Goal: Task Accomplishment & Management: Manage account settings

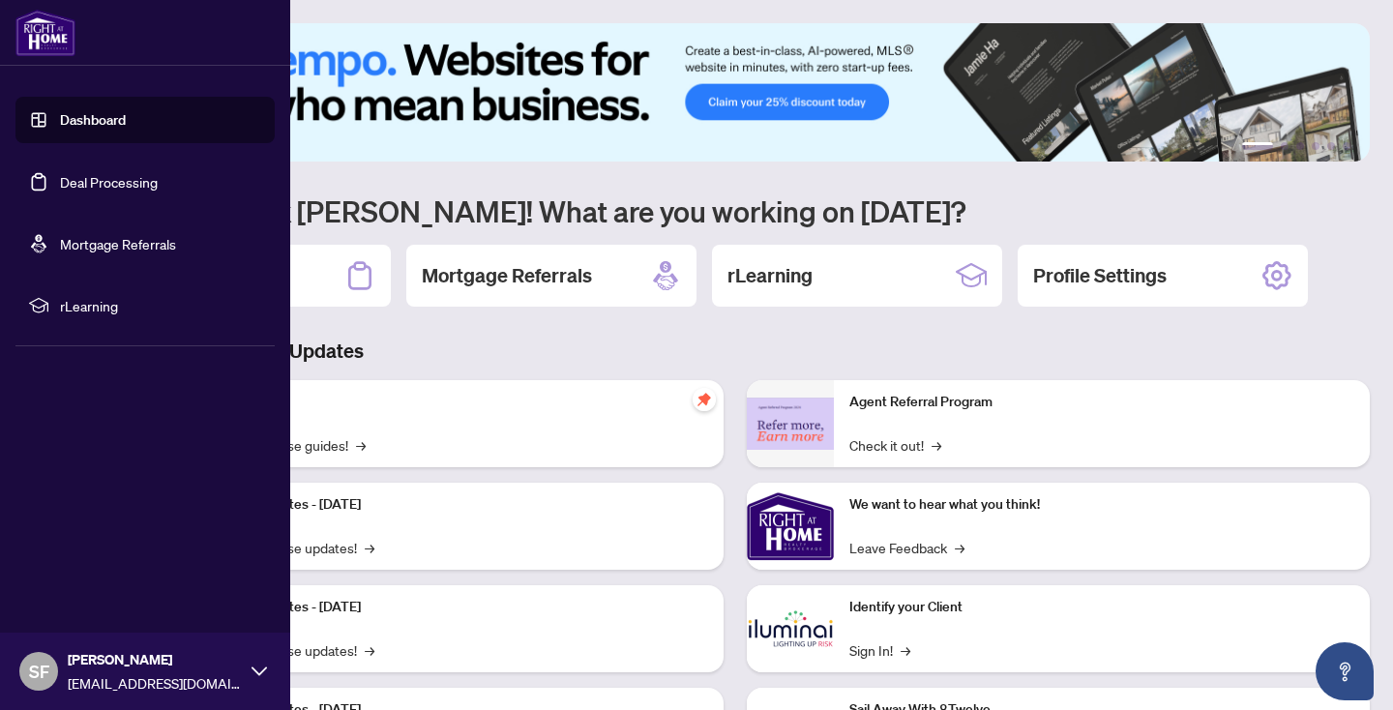
click at [145, 176] on link "Deal Processing" at bounding box center [109, 181] width 98 height 17
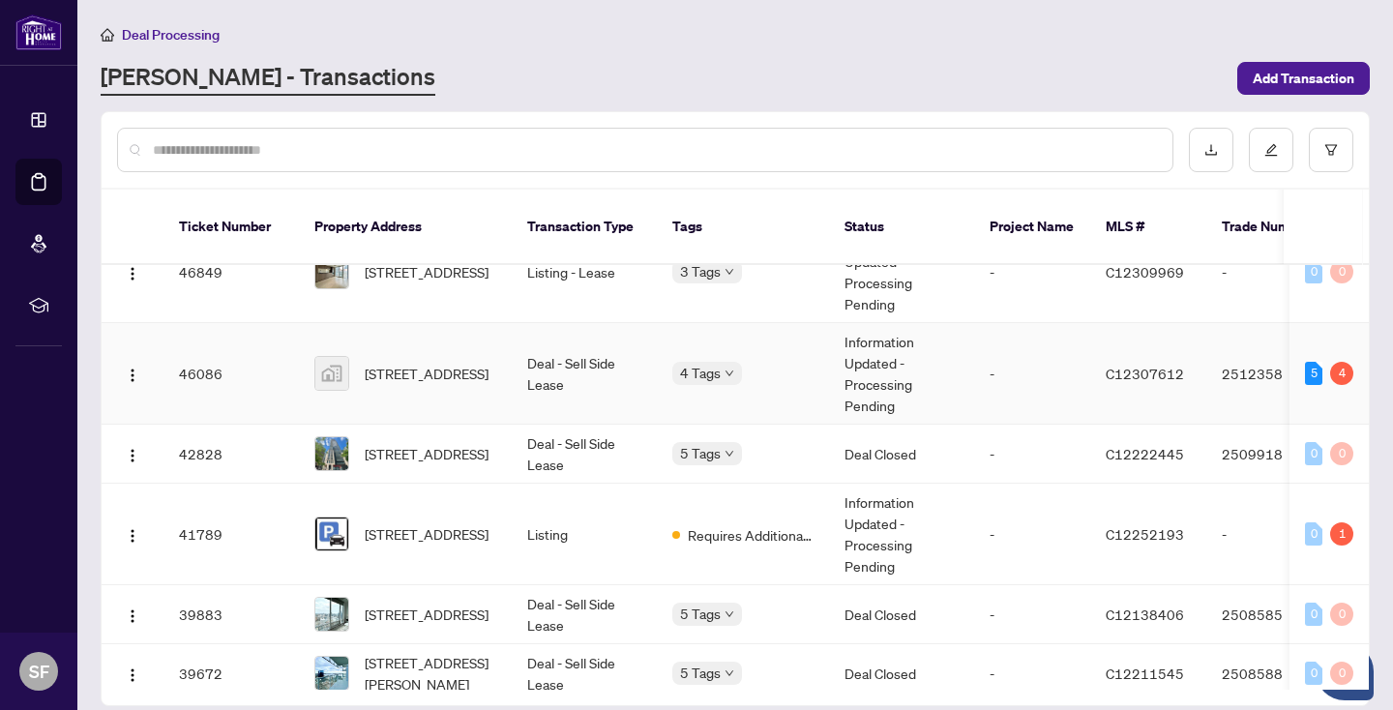
scroll to position [330, 0]
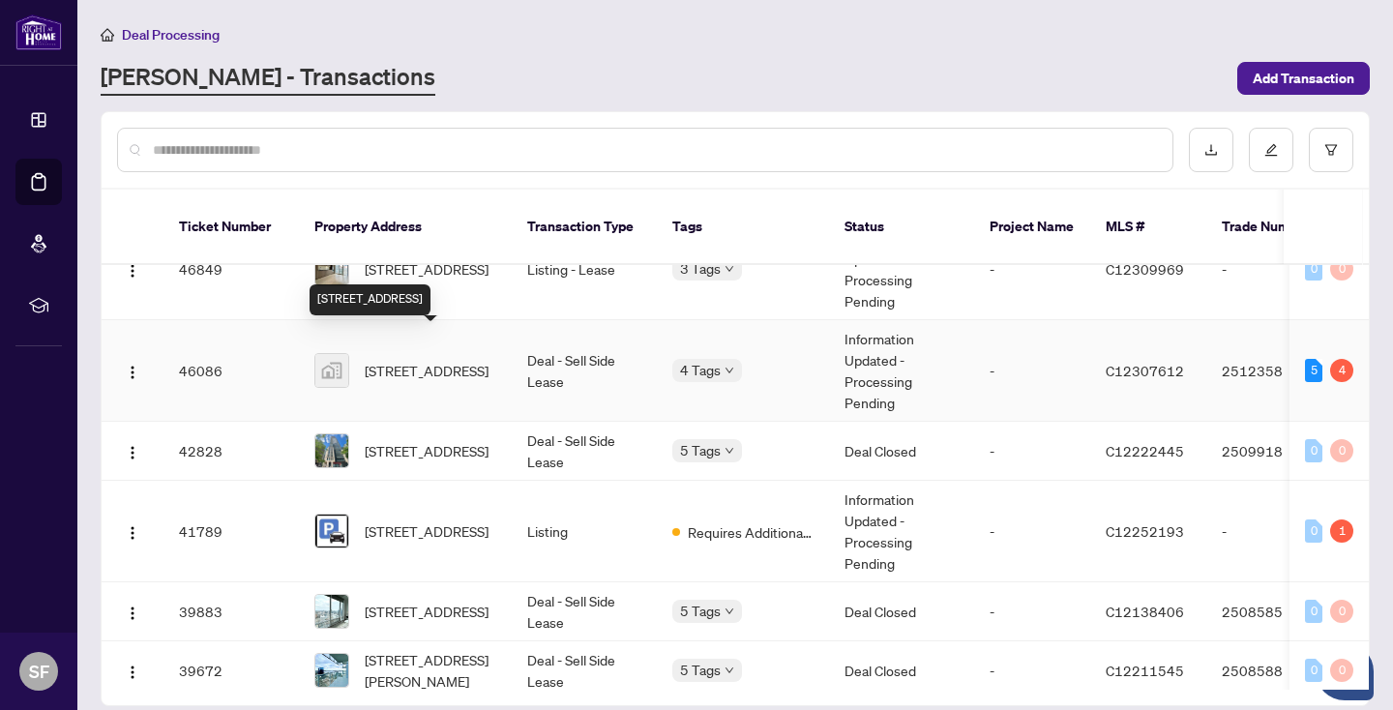
click at [444, 360] on span "[STREET_ADDRESS]" at bounding box center [427, 370] width 124 height 21
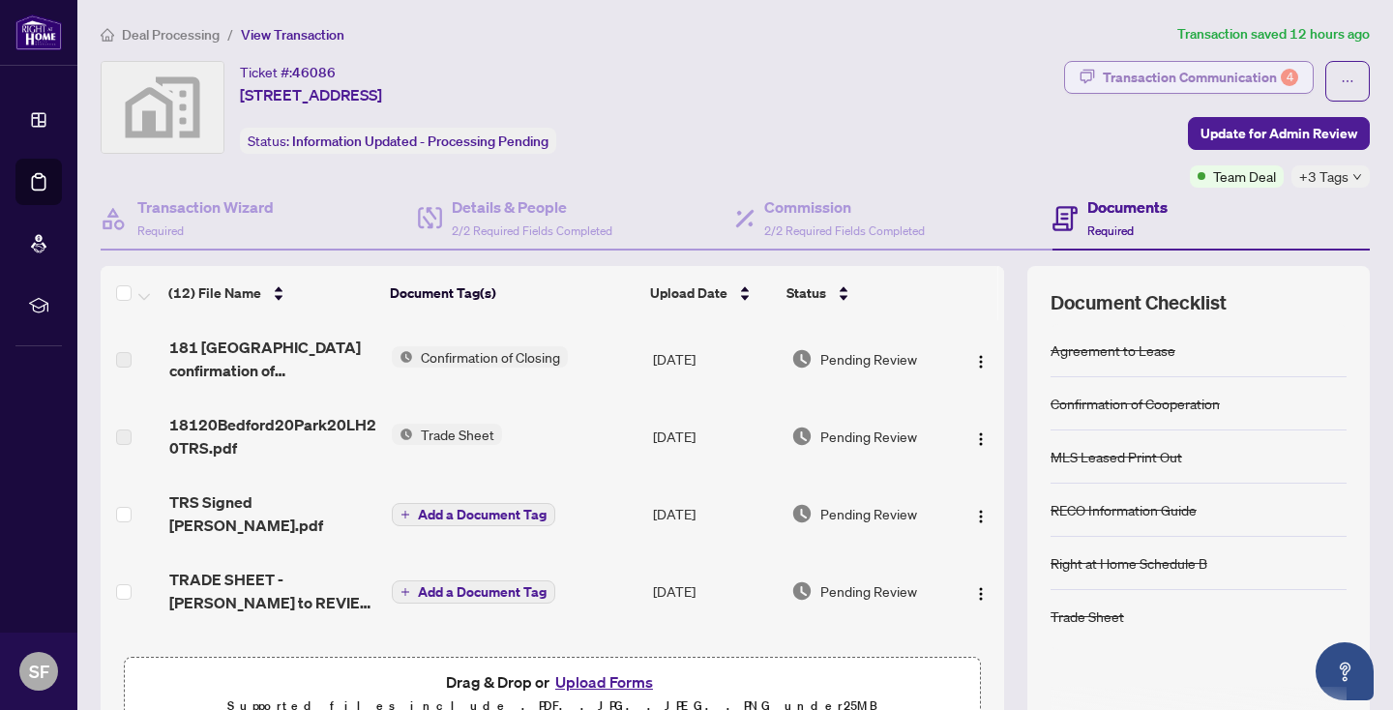
click at [1188, 70] on div "Transaction Communication 4" at bounding box center [1200, 77] width 195 height 31
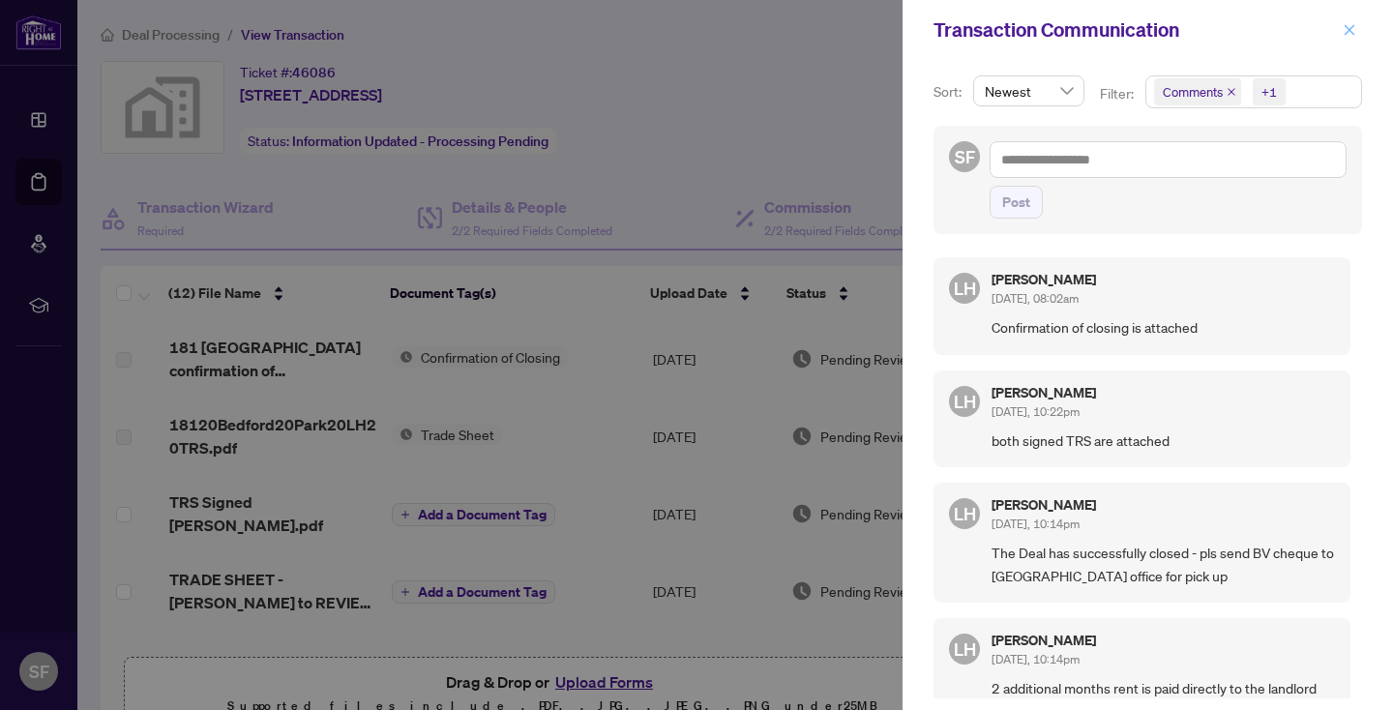
click at [1343, 31] on icon "close" at bounding box center [1350, 30] width 14 height 14
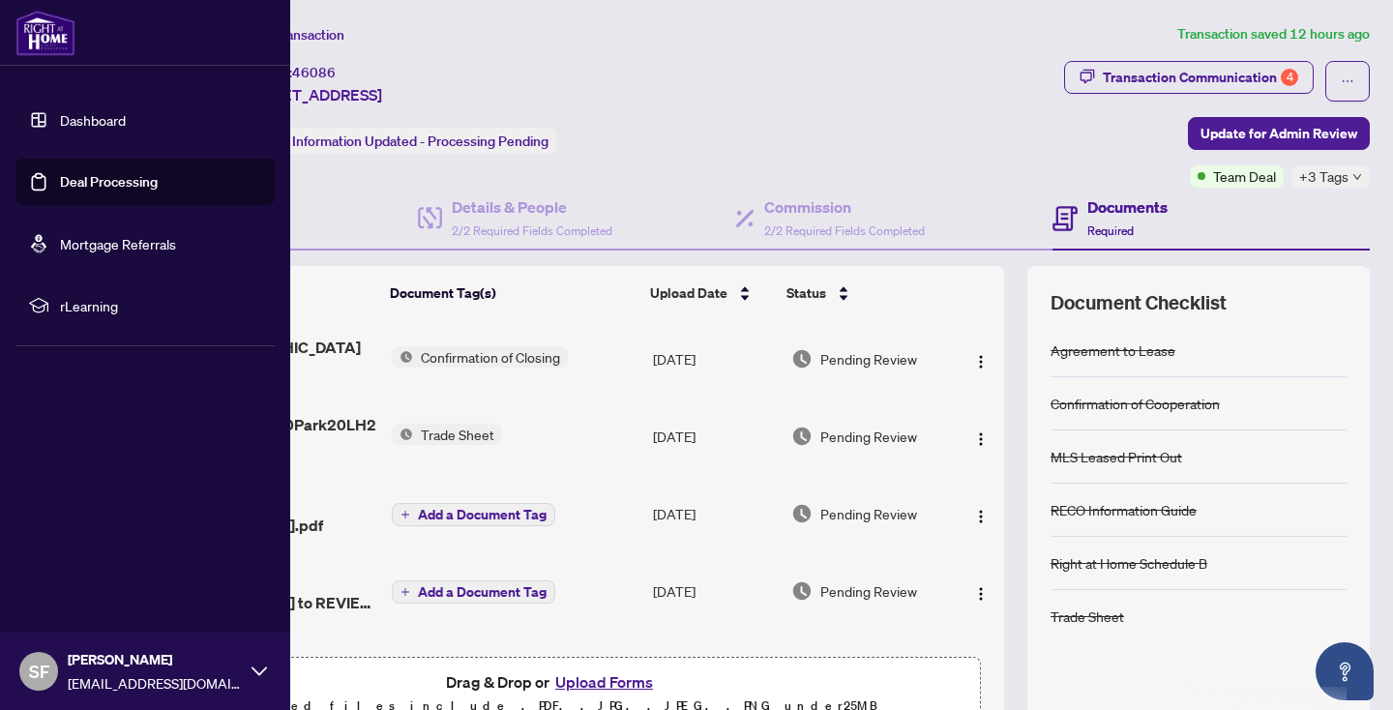
click at [63, 179] on link "Deal Processing" at bounding box center [109, 181] width 98 height 17
